Goal: Task Accomplishment & Management: Manage account settings

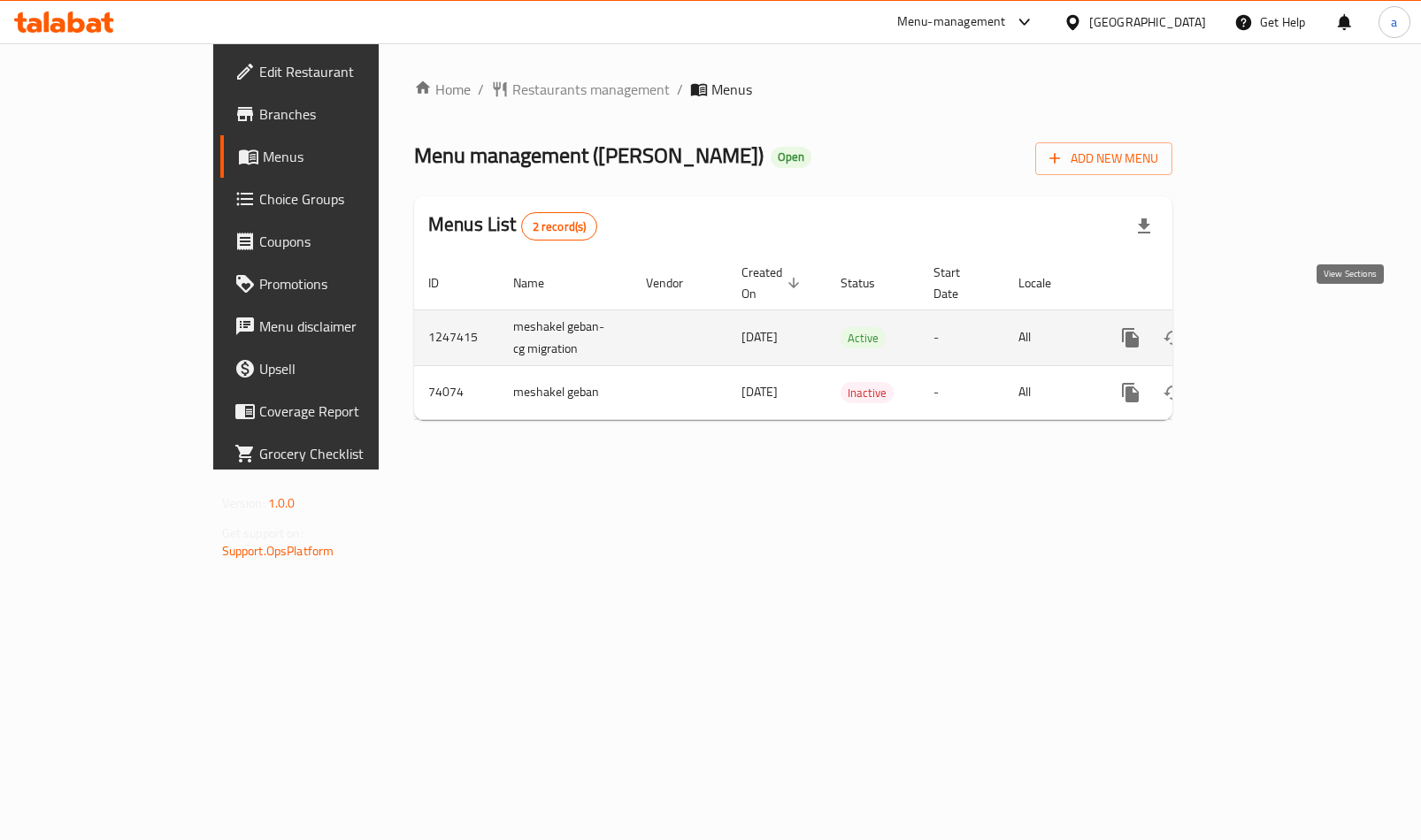
click at [1268, 327] on icon "enhanced table" at bounding box center [1257, 337] width 21 height 21
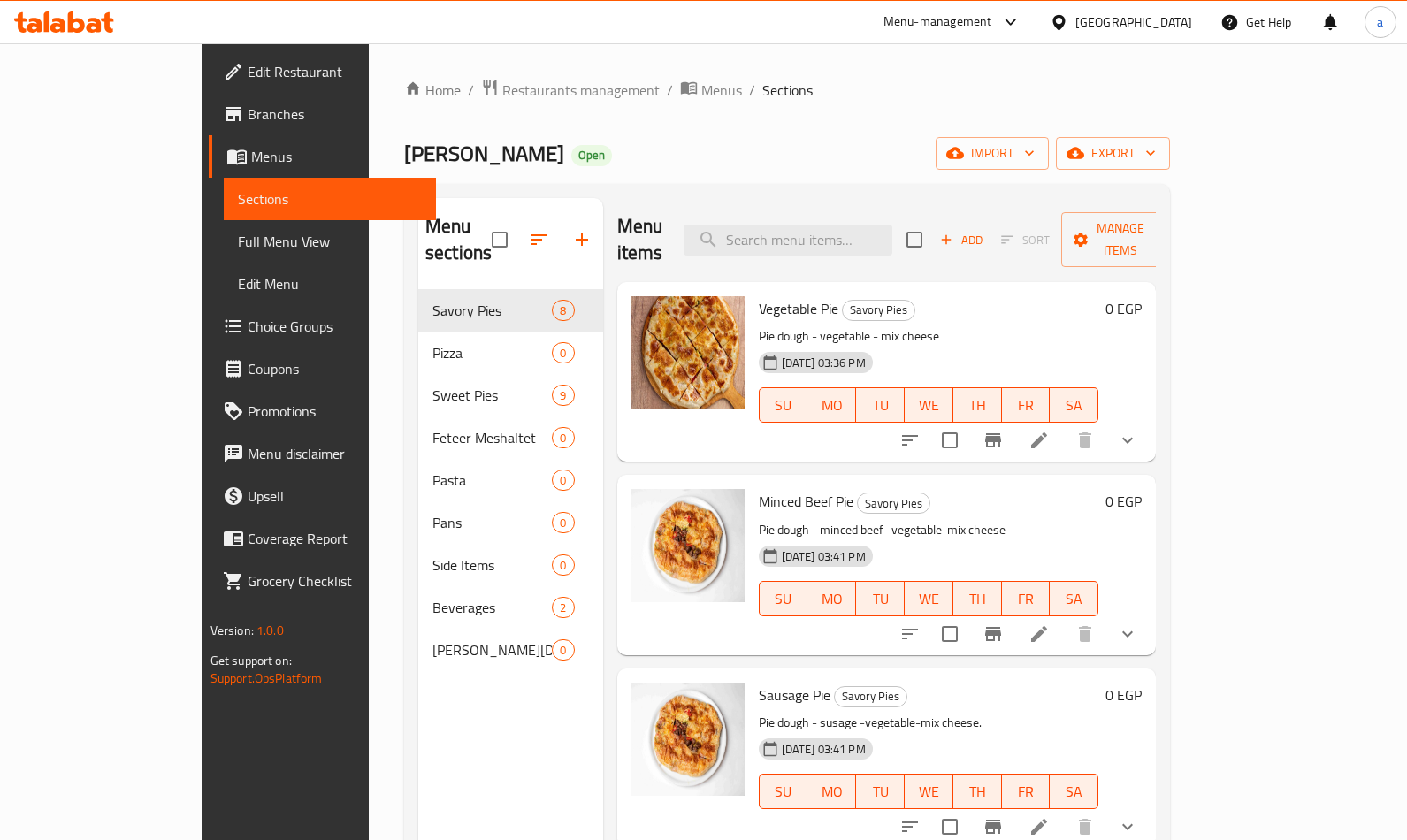
scroll to position [248, 0]
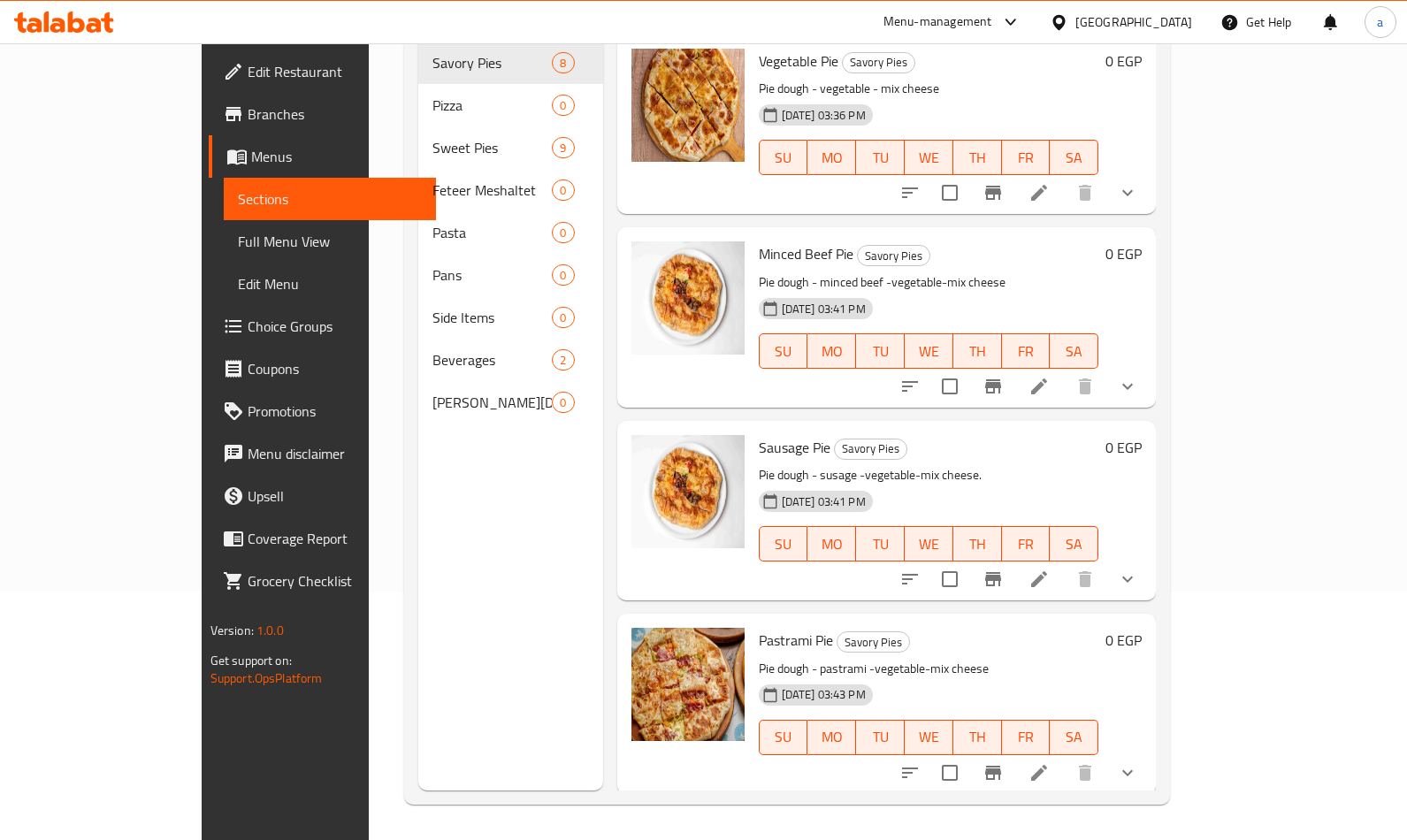
click at [248, 326] on span "Choice Groups" at bounding box center [335, 326] width 175 height 21
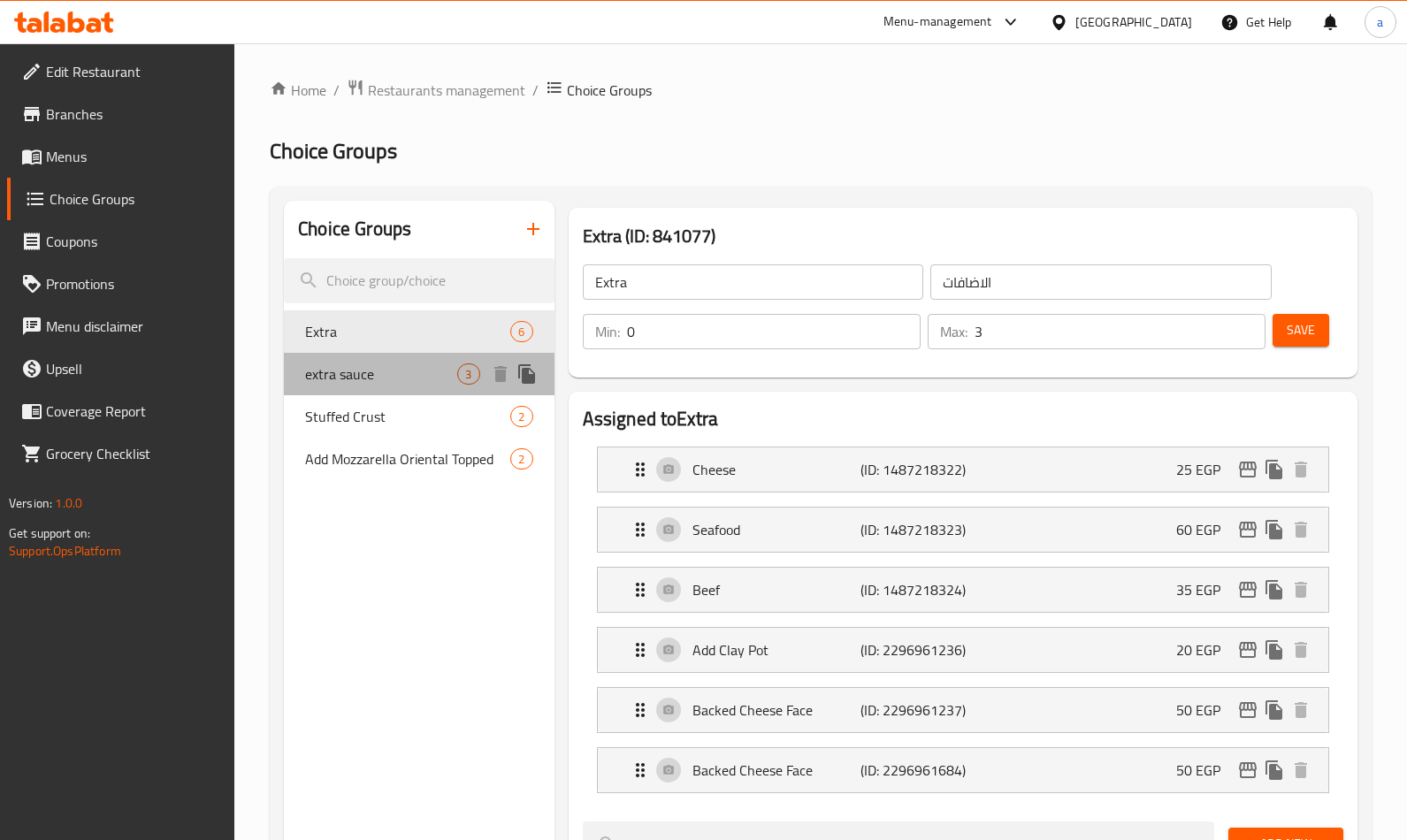
click at [364, 371] on span "extra sauce" at bounding box center [381, 373] width 153 height 21
type input "extra sauce"
type input "اضافه صوص"
type input "1"
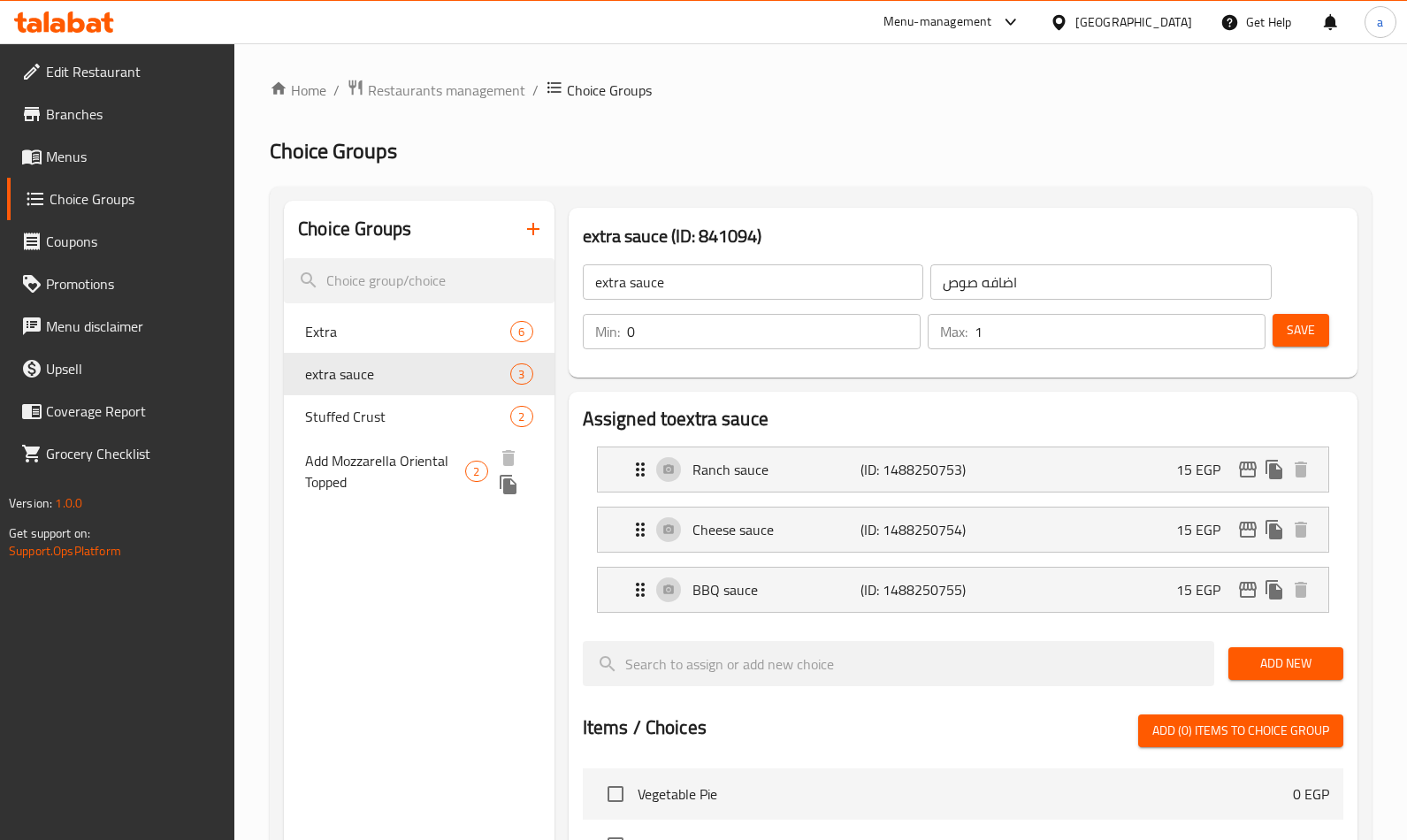
click at [326, 460] on span "Add Mozzarella Oriental Topped" at bounding box center [385, 471] width 161 height 43
type input "Add Mozzarella Oriental Topped"
type input "اضافه موزاريلا وش شرقى"
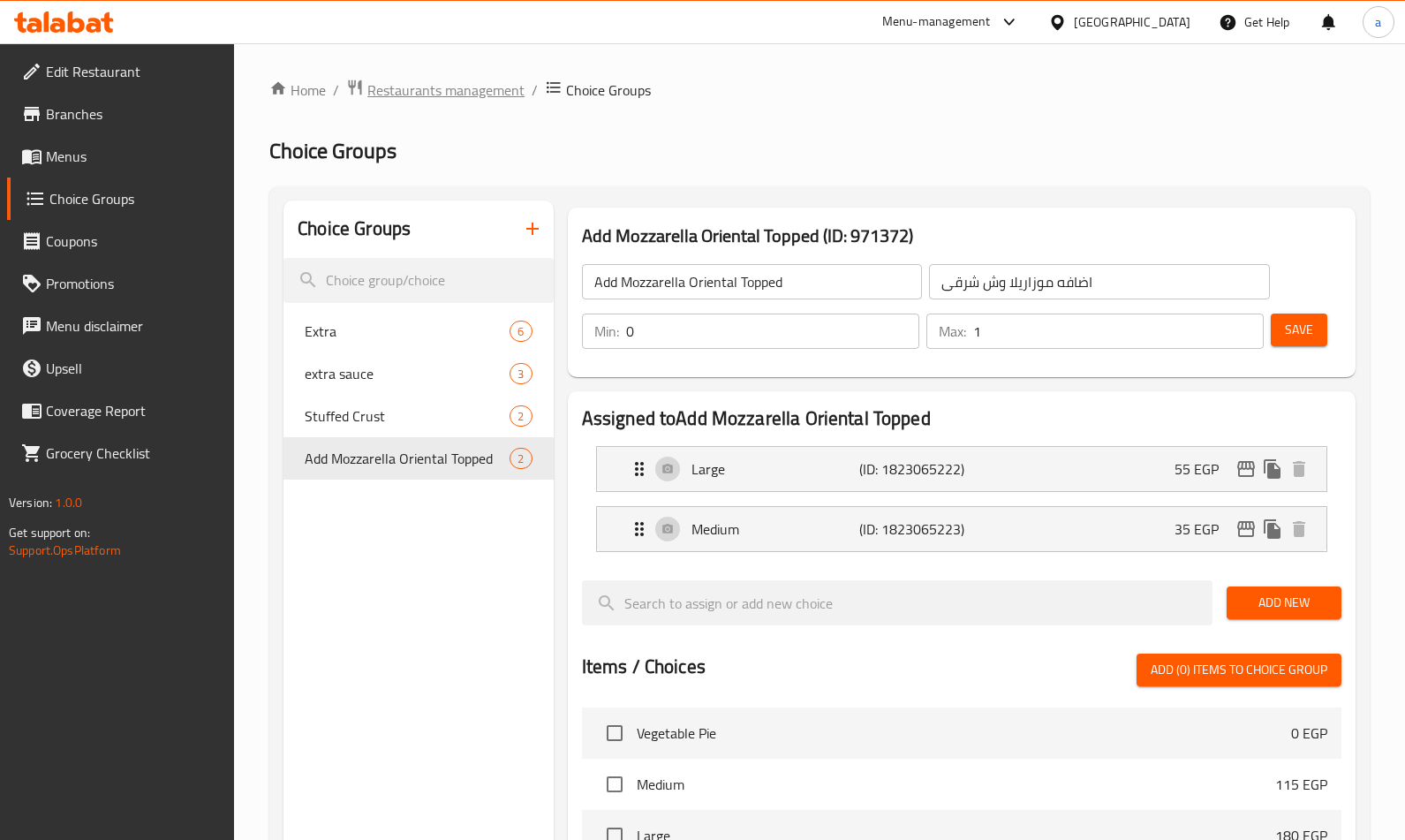
click at [463, 79] on span "Restaurants management" at bounding box center [445, 89] width 157 height 21
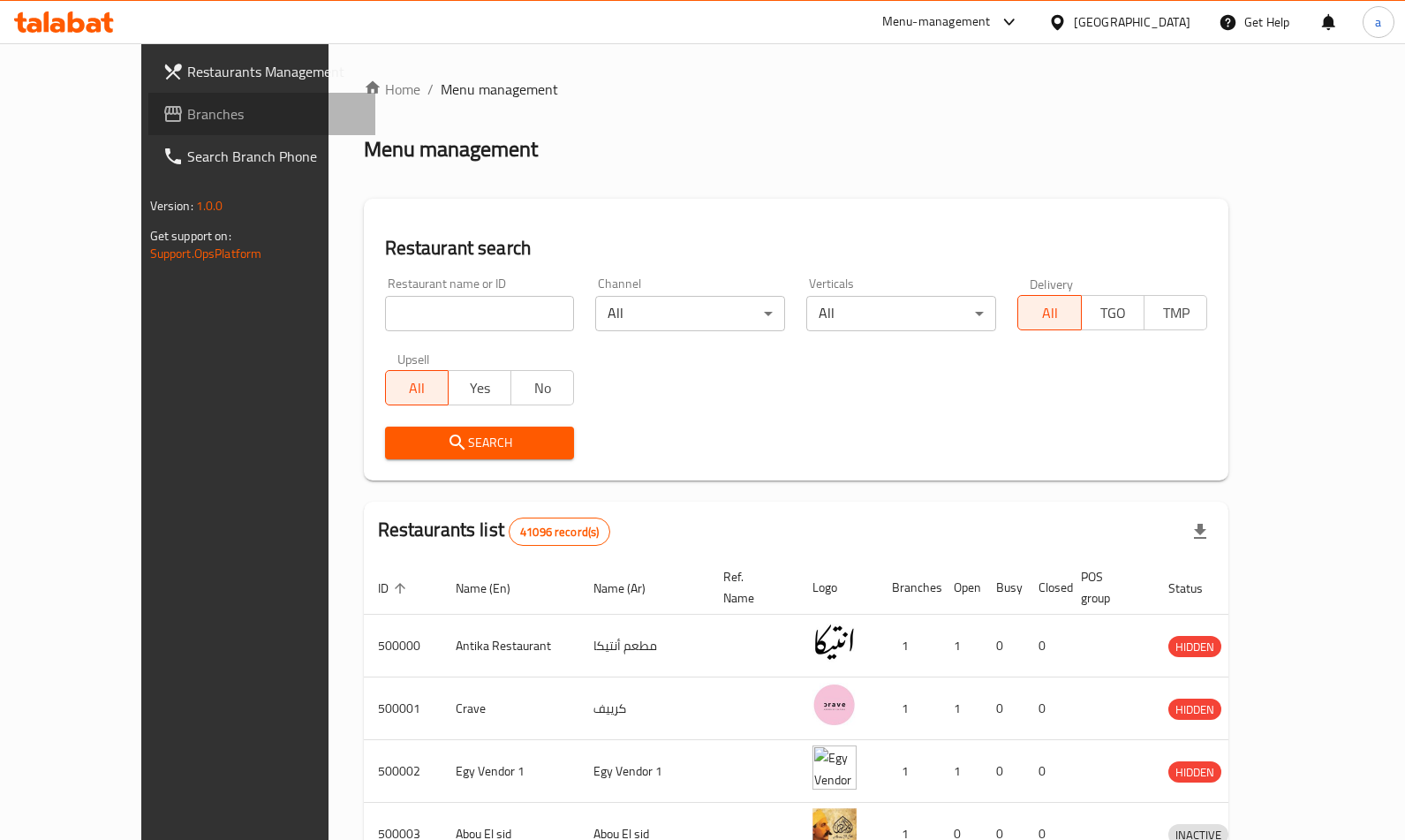
click at [187, 109] on span "Branches" at bounding box center [274, 113] width 175 height 21
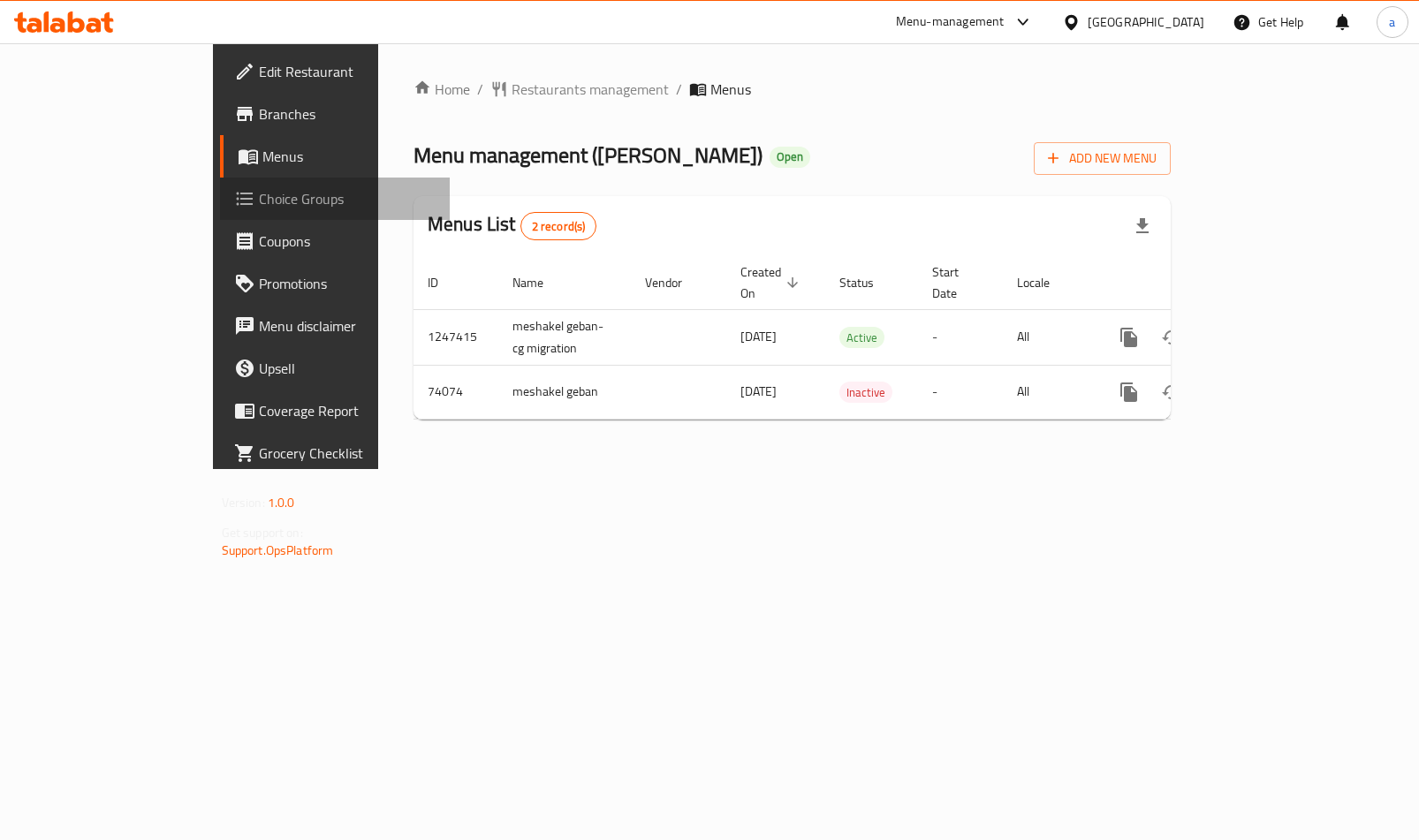
click at [259, 197] on span "Choice Groups" at bounding box center [347, 198] width 177 height 21
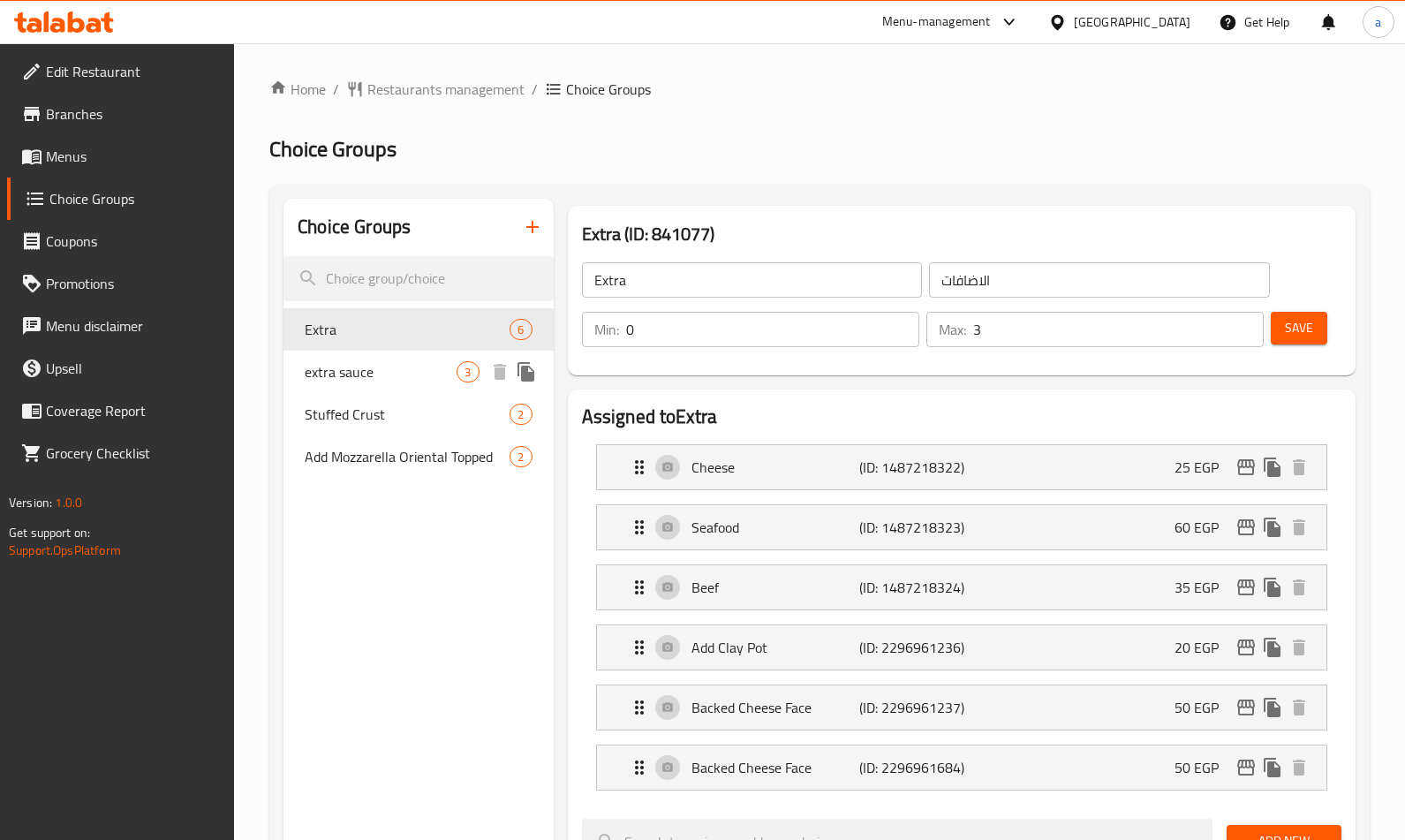
click at [353, 368] on span "extra sauce" at bounding box center [381, 371] width 152 height 21
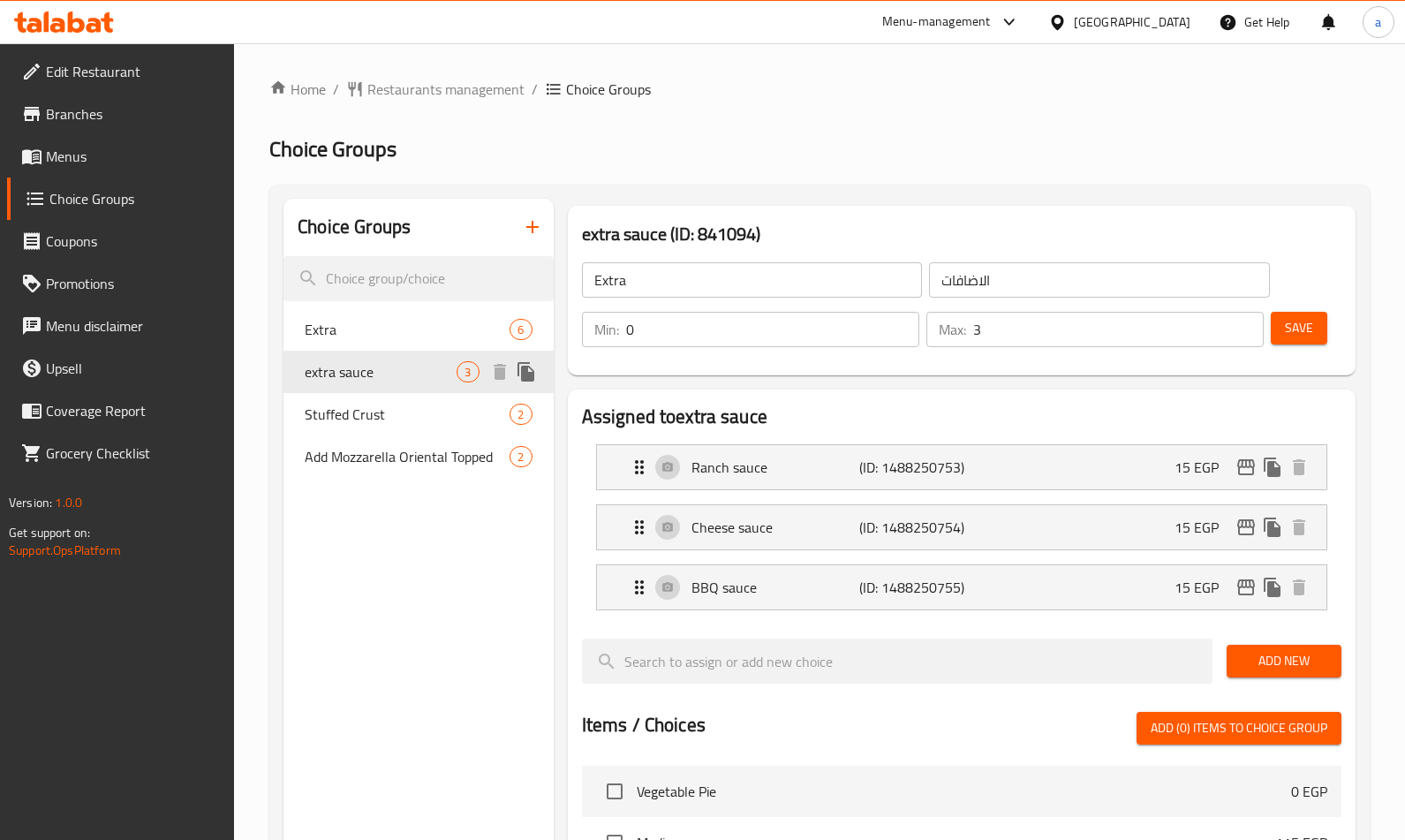
type input "extra sauce"
type input "اضافه صوص"
type input "1"
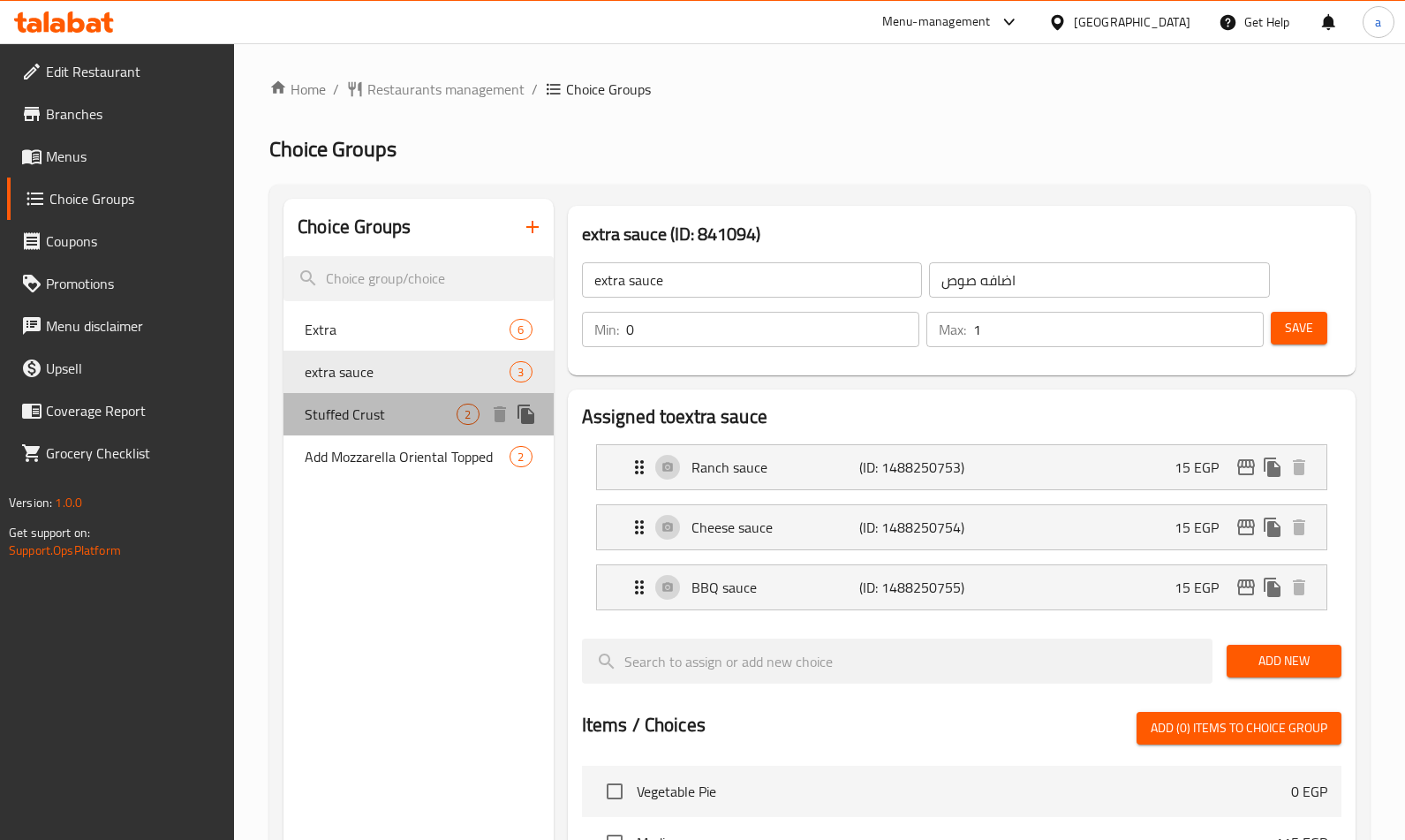
click at [334, 410] on span "Stuffed Crust" at bounding box center [381, 414] width 152 height 21
type input "Stuffed Crust"
type input "حشو اطراف"
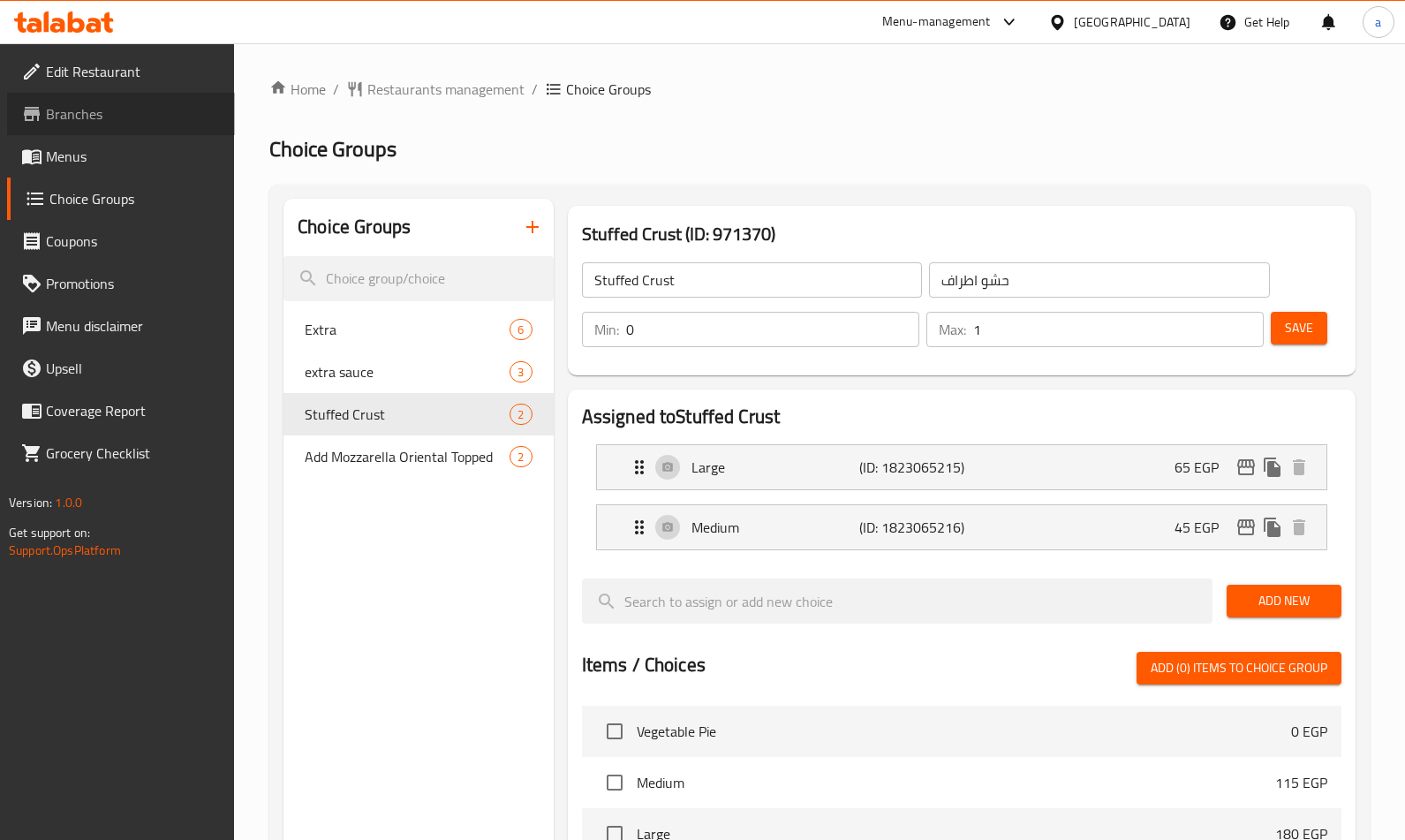
click at [97, 111] on span "Branches" at bounding box center [133, 113] width 175 height 21
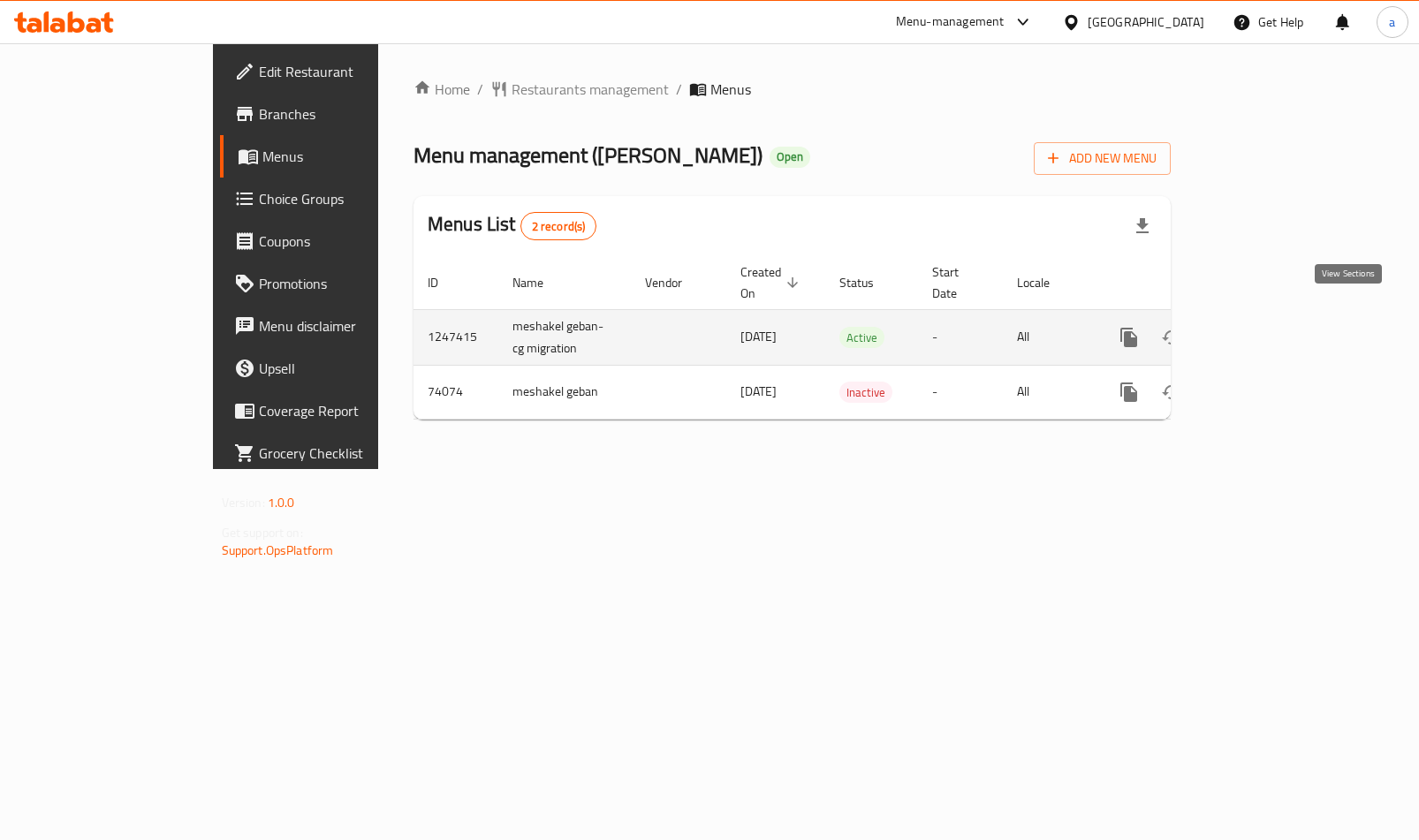
click at [1265, 329] on icon "enhanced table" at bounding box center [1256, 337] width 16 height 16
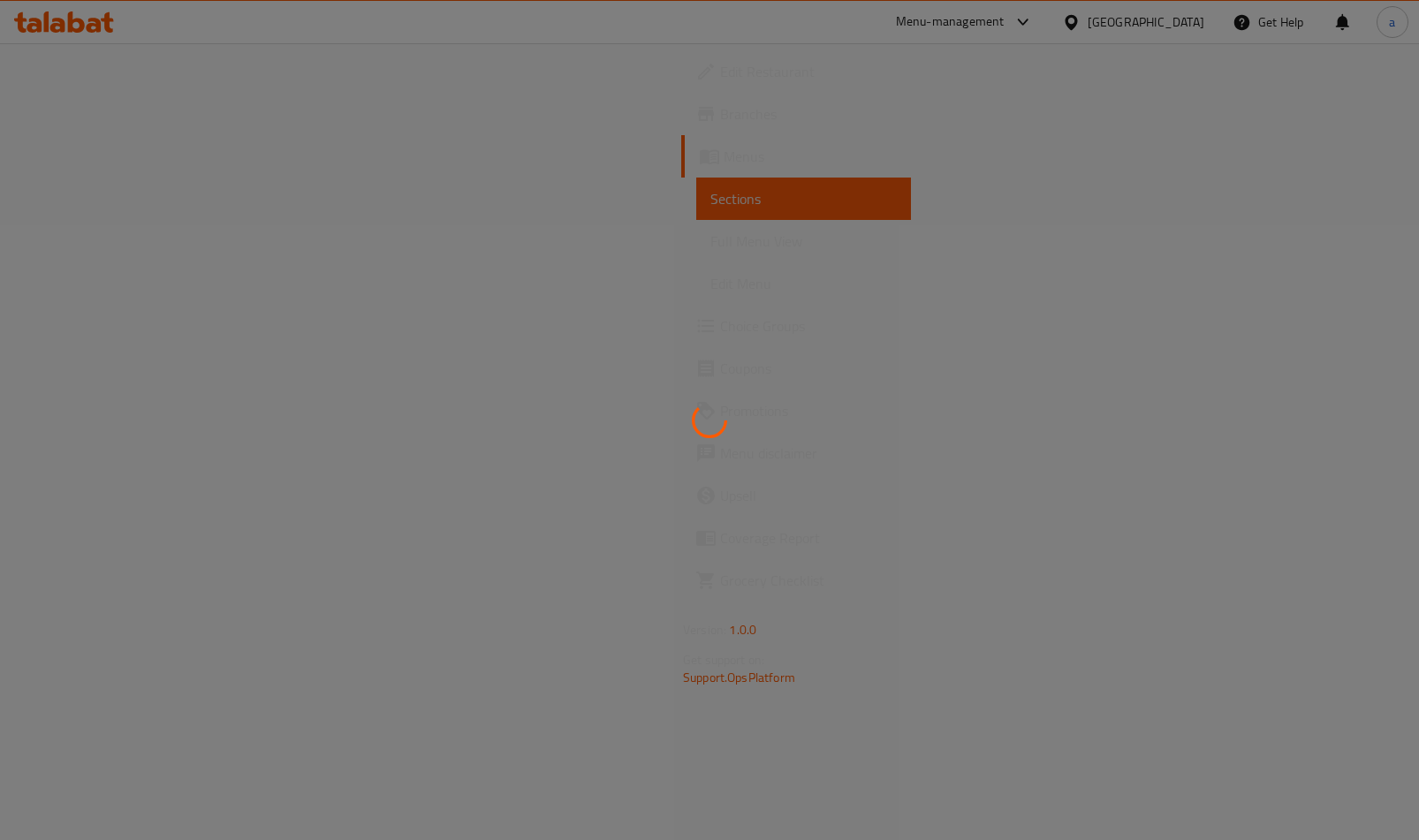
click at [61, 327] on div at bounding box center [710, 420] width 1419 height 840
click at [952, 259] on div at bounding box center [710, 420] width 1419 height 840
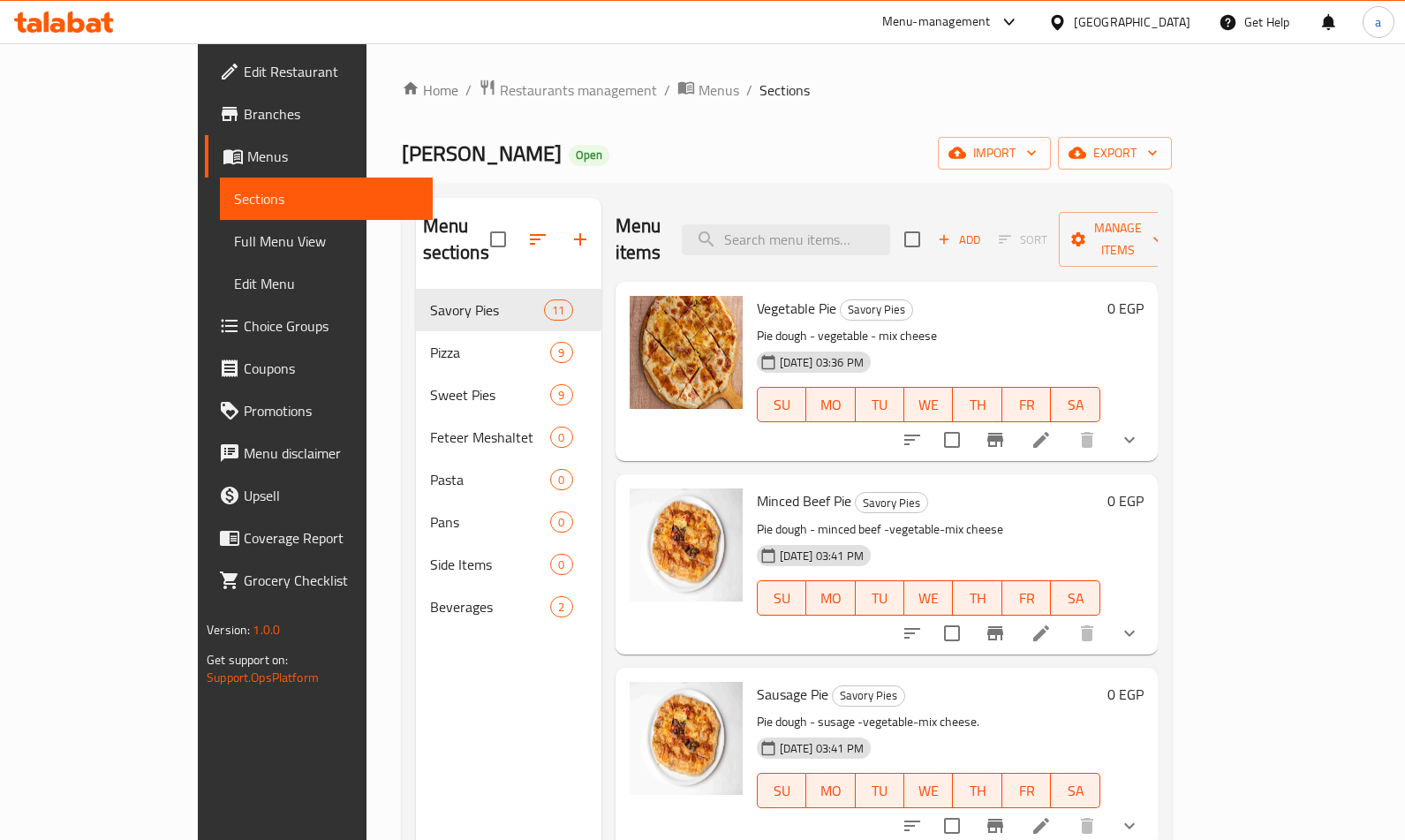
click at [243, 319] on span "Choice Groups" at bounding box center [330, 326] width 175 height 21
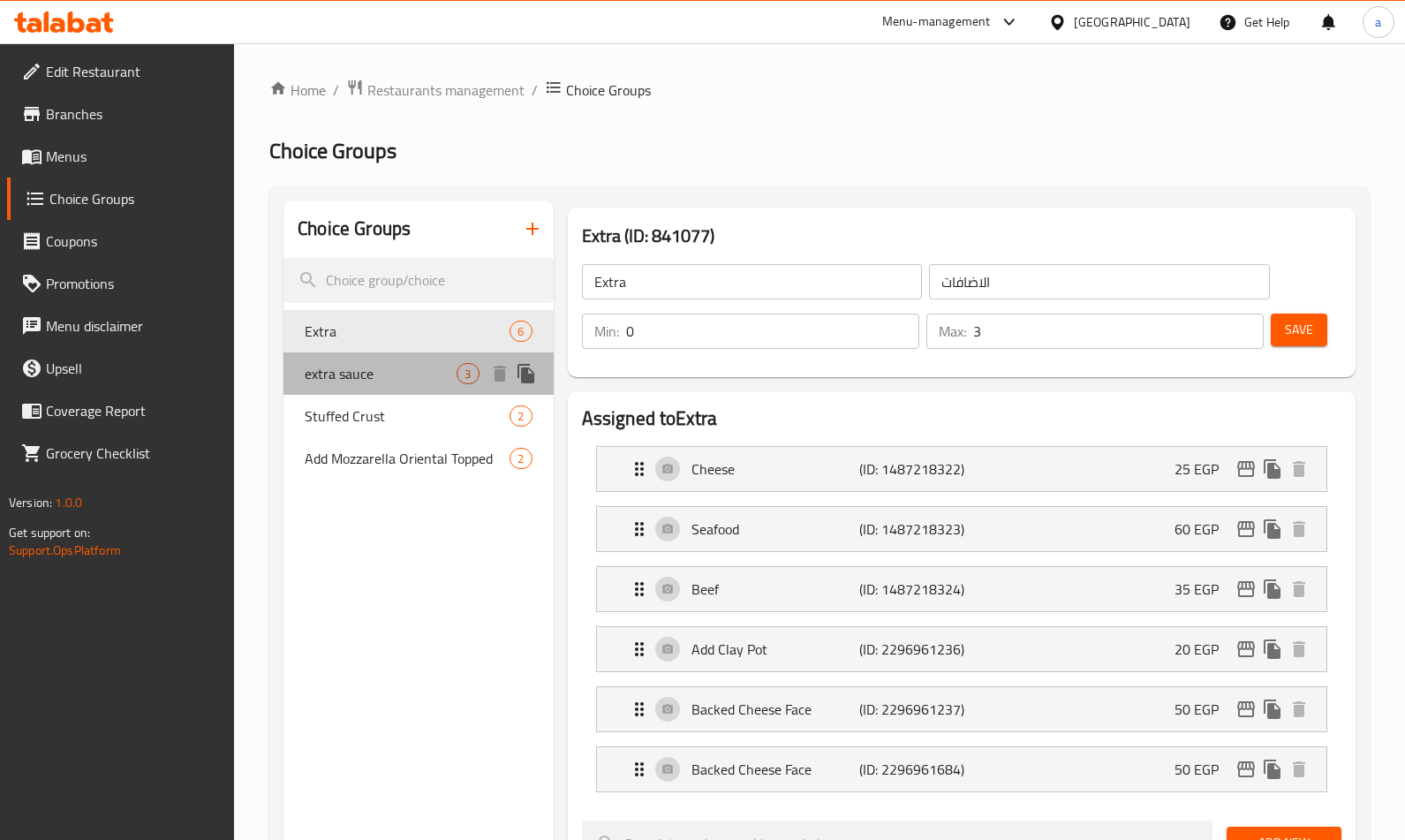
click at [375, 368] on span "extra sauce" at bounding box center [381, 373] width 152 height 21
type input "extra sauce"
type input "اضافه صوص"
type input "1"
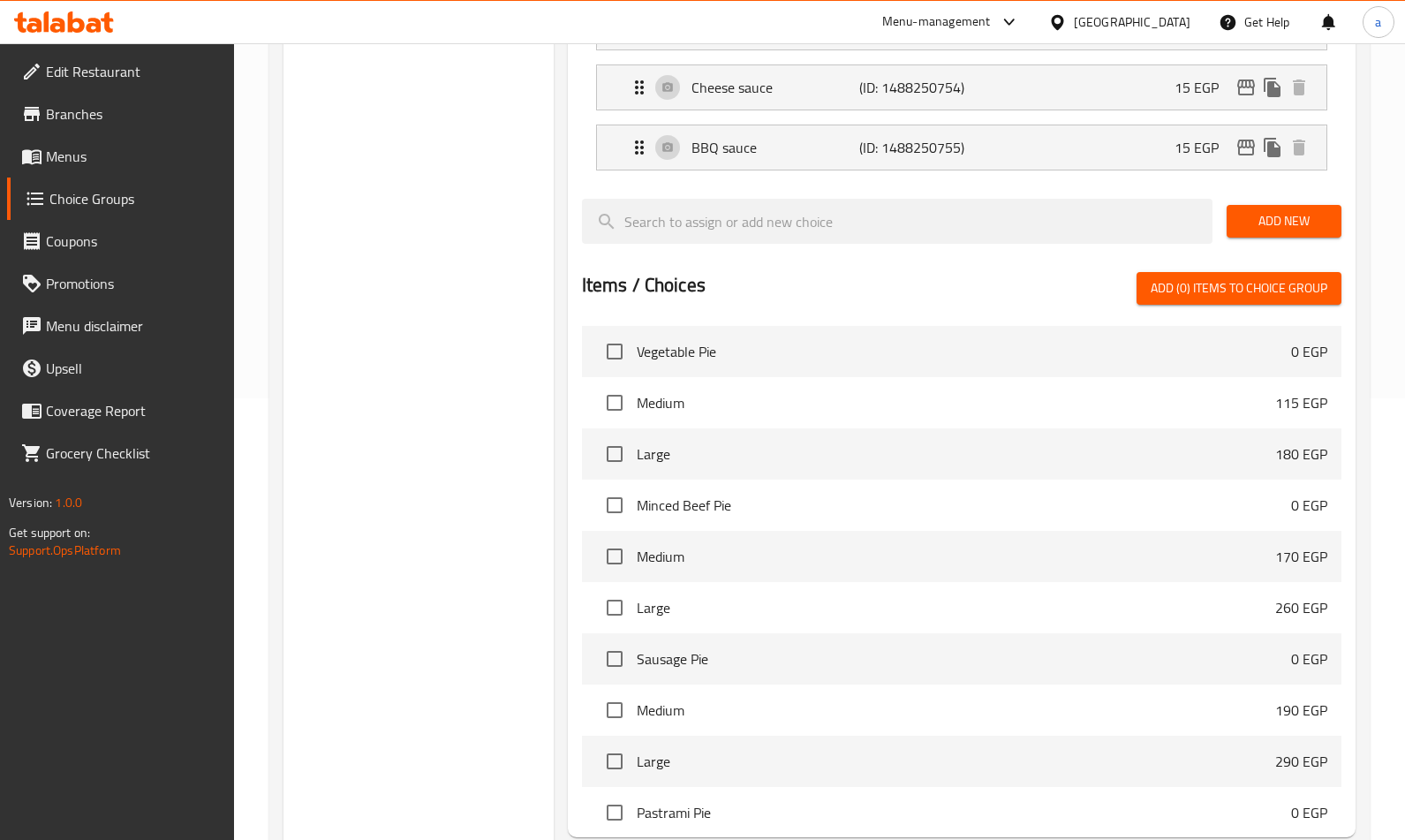
scroll to position [177, 0]
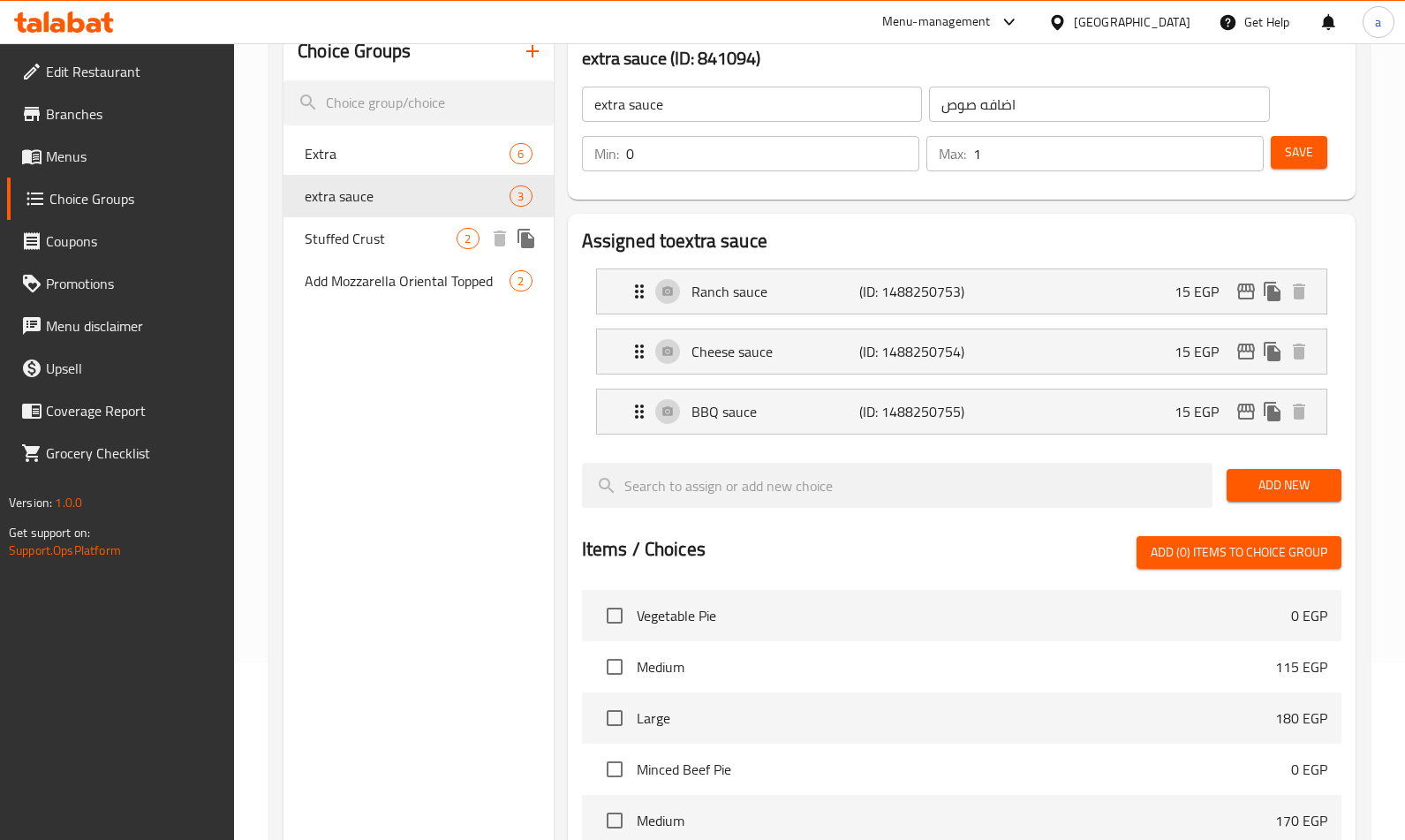
click at [330, 243] on span "Stuffed Crust" at bounding box center [381, 237] width 152 height 21
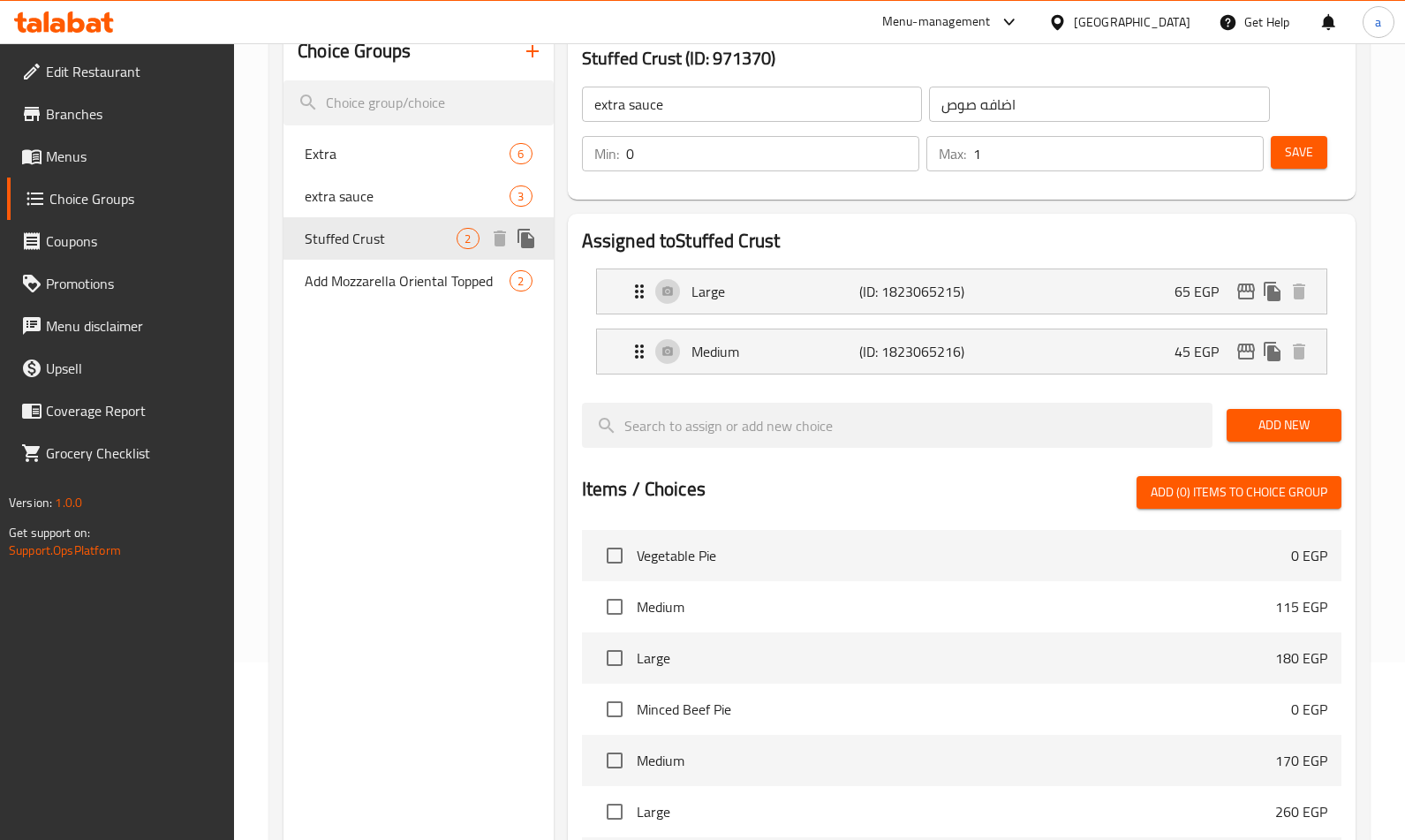
type input "Stuffed Crust"
type input "حشو اطراف"
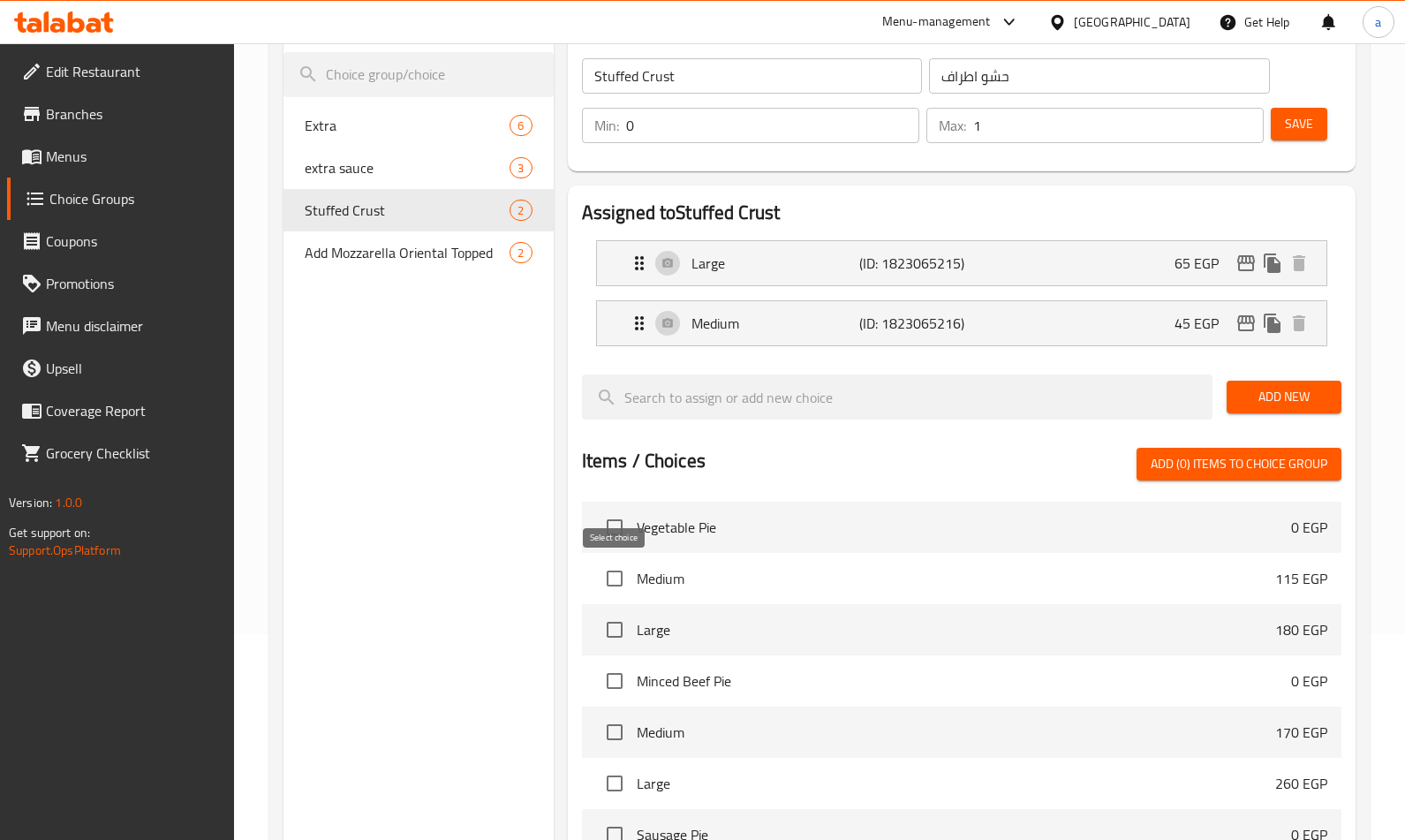
scroll to position [0, 0]
